Goal: Transaction & Acquisition: Book appointment/travel/reservation

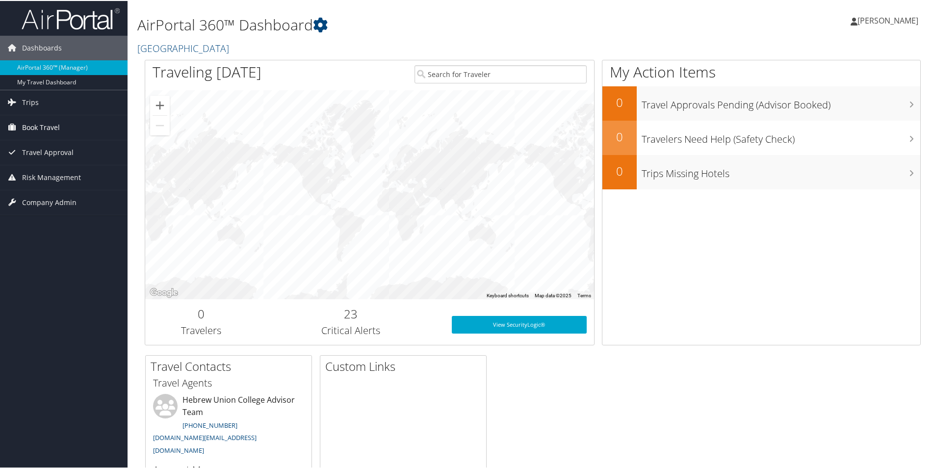
click at [40, 125] on span "Book Travel" at bounding box center [41, 126] width 38 height 25
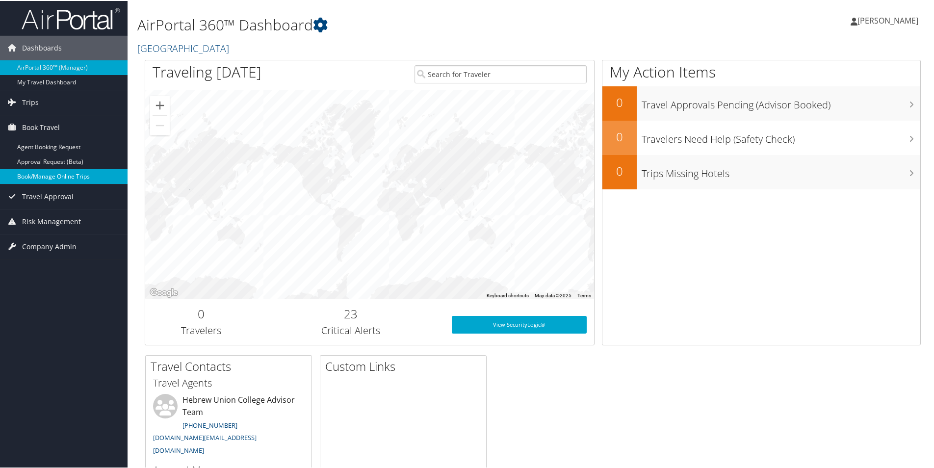
click at [53, 170] on link "Book/Manage Online Trips" at bounding box center [63, 175] width 127 height 15
